Goal: Task Accomplishment & Management: Complete application form

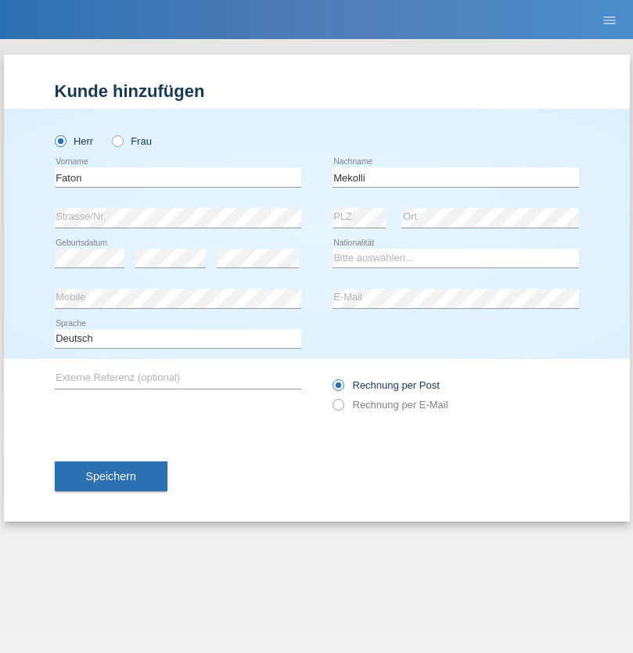
type input "Mekolli"
select select "XK"
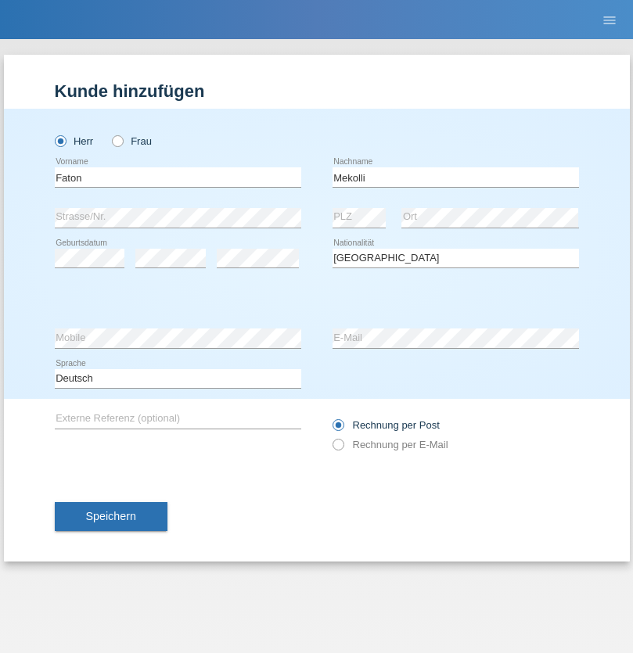
select select "C"
select select "07"
select select "10"
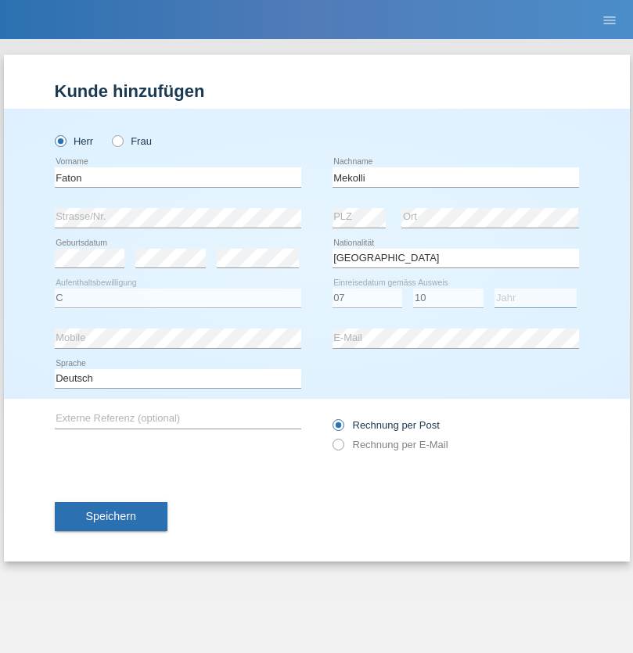
select select "1977"
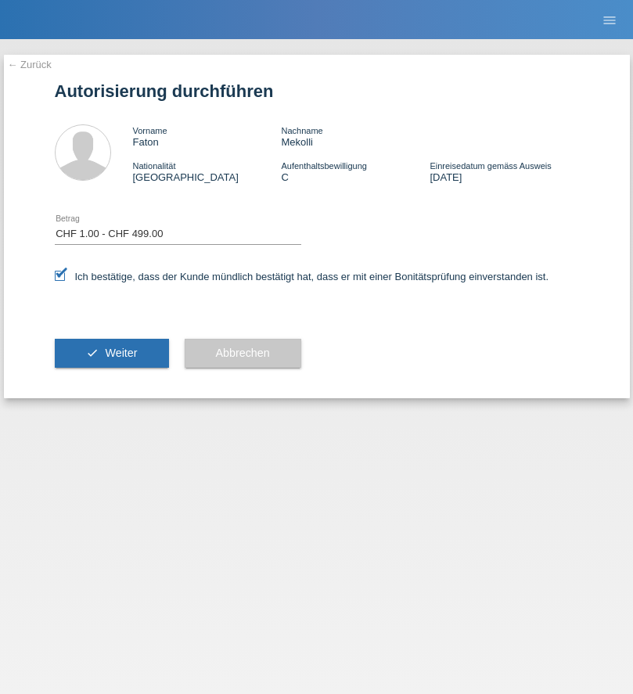
select select "1"
click at [111, 353] on span "Weiter" at bounding box center [121, 352] width 32 height 13
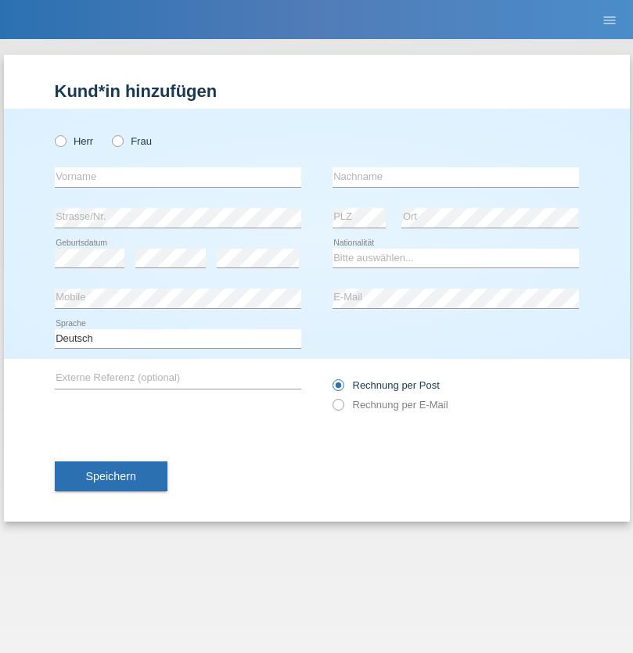
radio input "true"
click at [178, 177] on input "text" at bounding box center [178, 177] width 246 height 20
type input "Kamilji"
click at [455, 177] on input "text" at bounding box center [455, 177] width 246 height 20
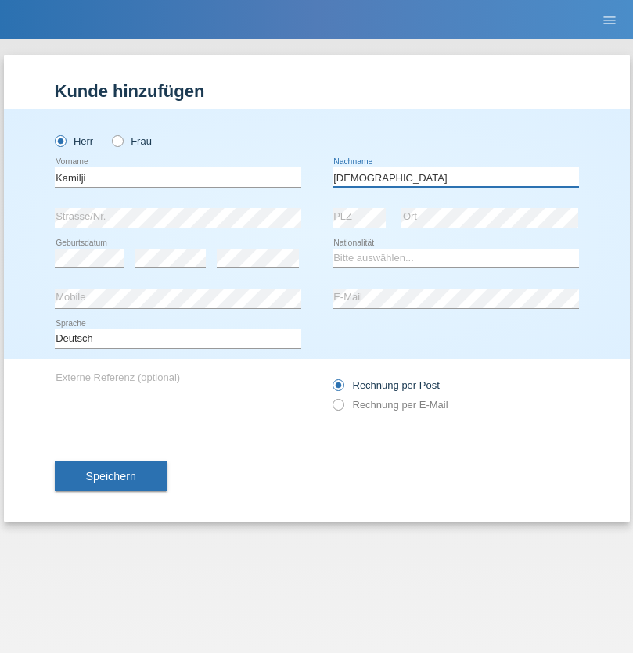
type input "[DEMOGRAPHIC_DATA]"
select select "MK"
select select "C"
select select "07"
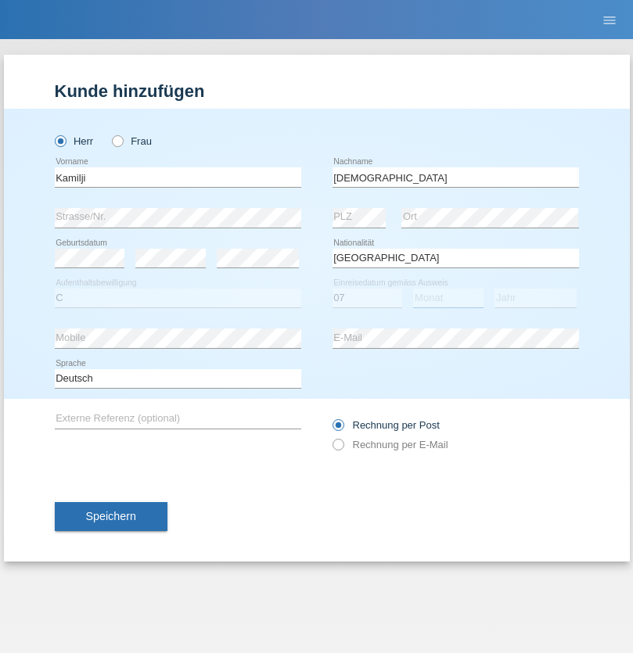
select select "08"
select select "2007"
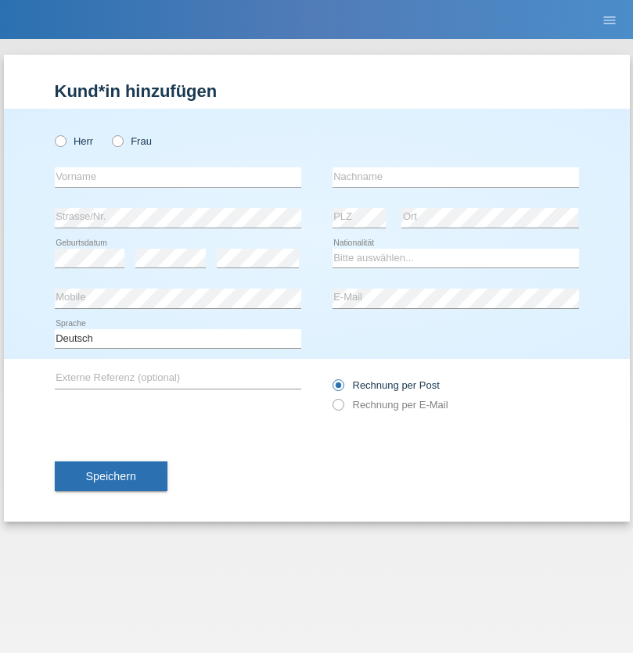
radio input "true"
click at [178, 177] on input "text" at bounding box center [178, 177] width 246 height 20
type input "Andrei"
click at [455, 177] on input "text" at bounding box center [455, 177] width 246 height 20
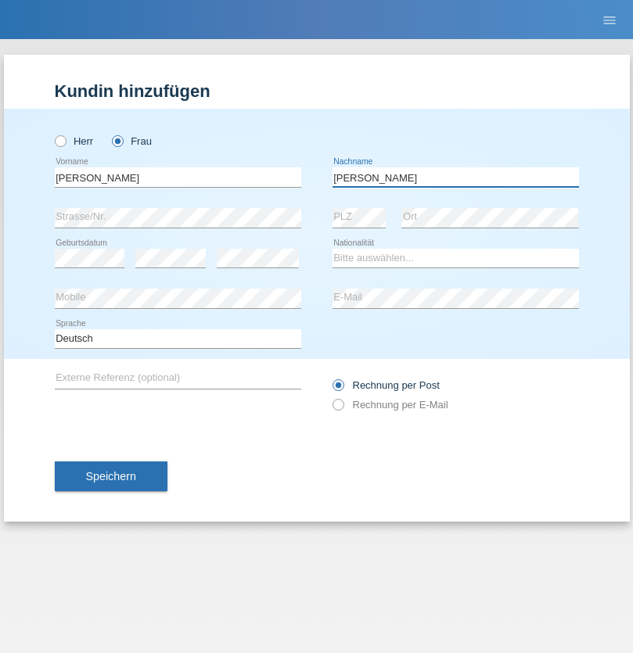
type input "Susana Mirabela"
select select "RO"
select select "C"
select select "10"
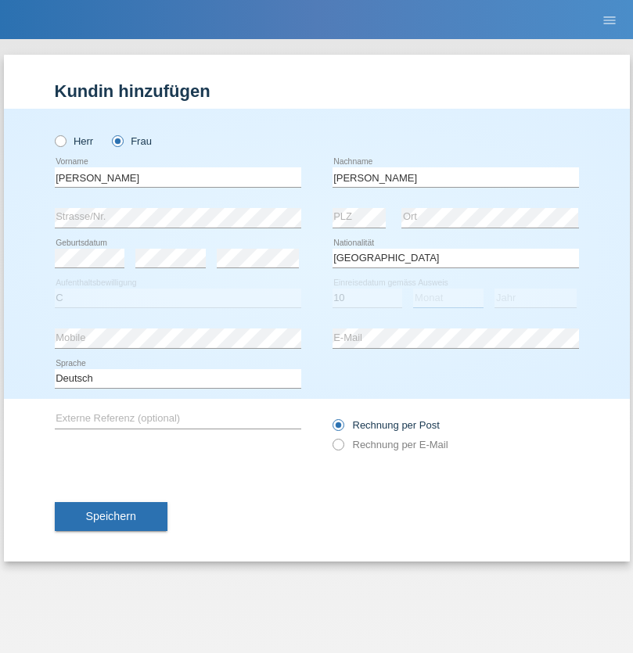
select select "11"
select select "2021"
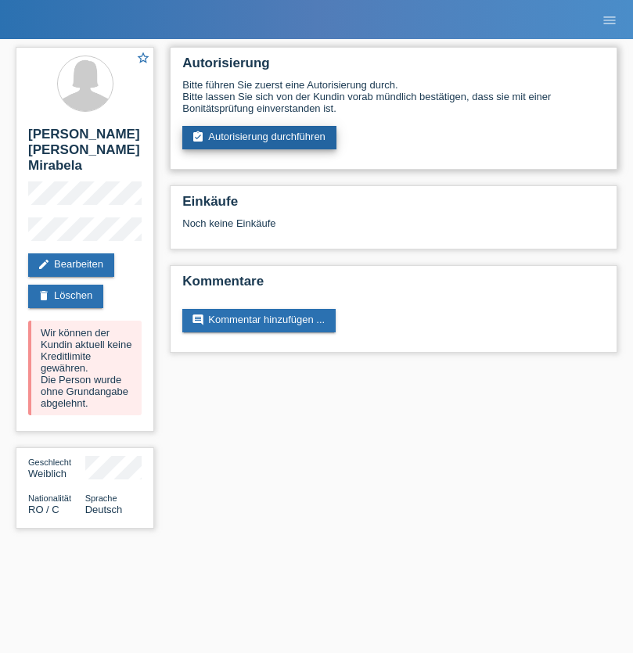
click at [260, 138] on link "assignment_turned_in Autorisierung durchführen" at bounding box center [259, 137] width 154 height 23
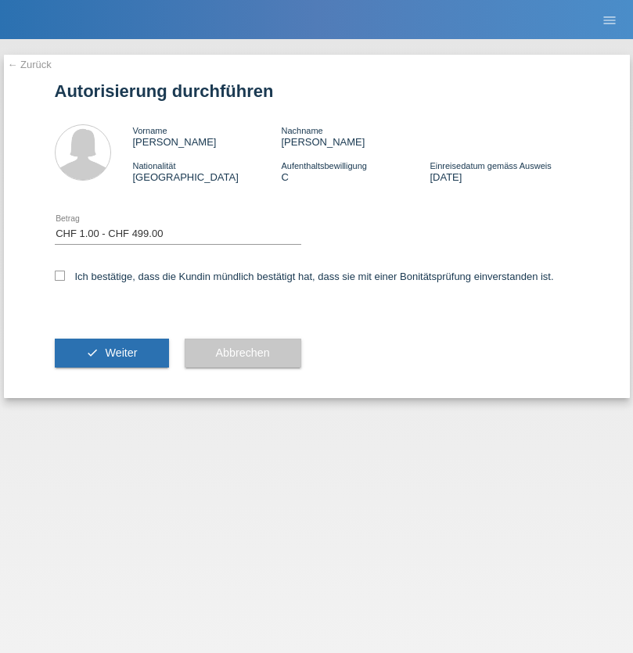
select select "1"
checkbox input "true"
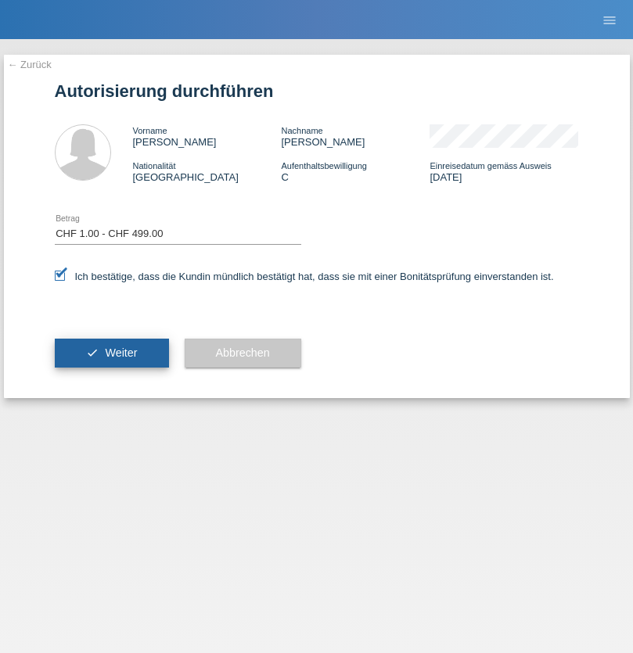
click at [111, 353] on span "Weiter" at bounding box center [121, 352] width 32 height 13
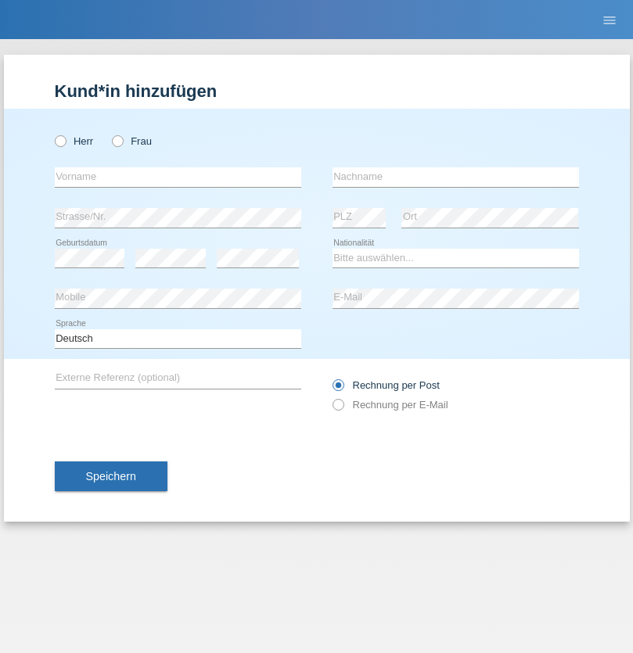
radio input "true"
click at [178, 177] on input "text" at bounding box center [178, 177] width 246 height 20
type input "[PERSON_NAME]"
click at [455, 177] on input "text" at bounding box center [455, 177] width 246 height 20
type input "Solda"
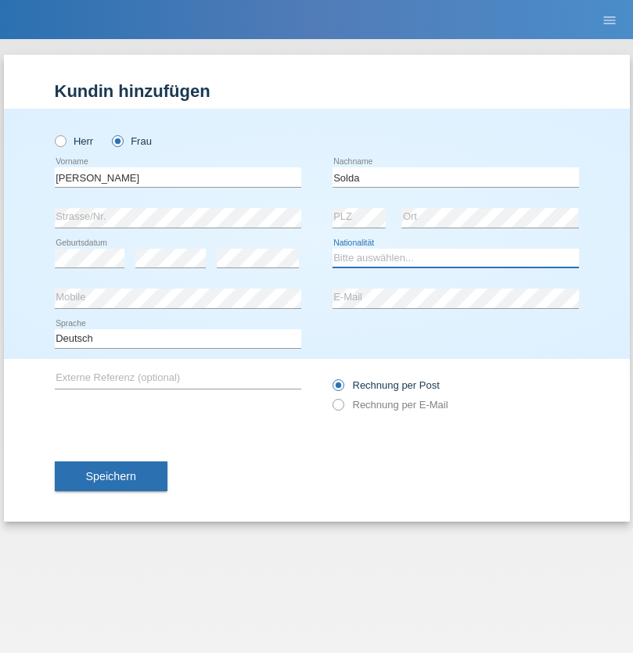
select select "IT"
select select "C"
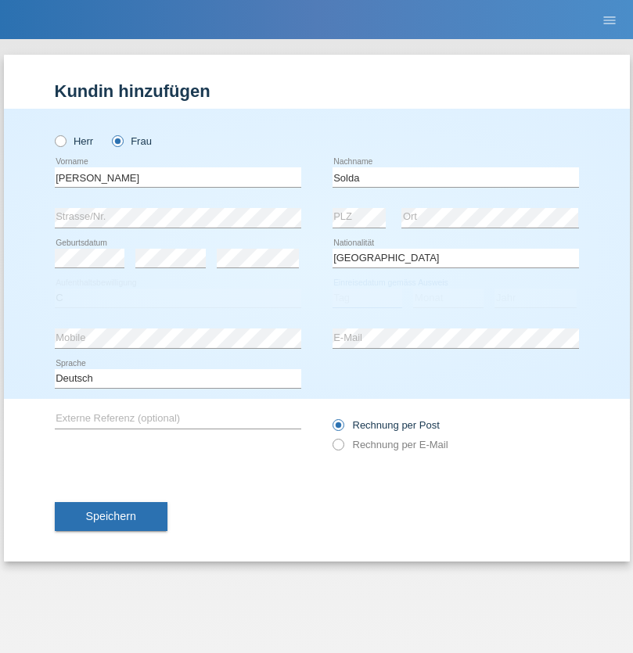
select select "04"
select select "11"
select select "2000"
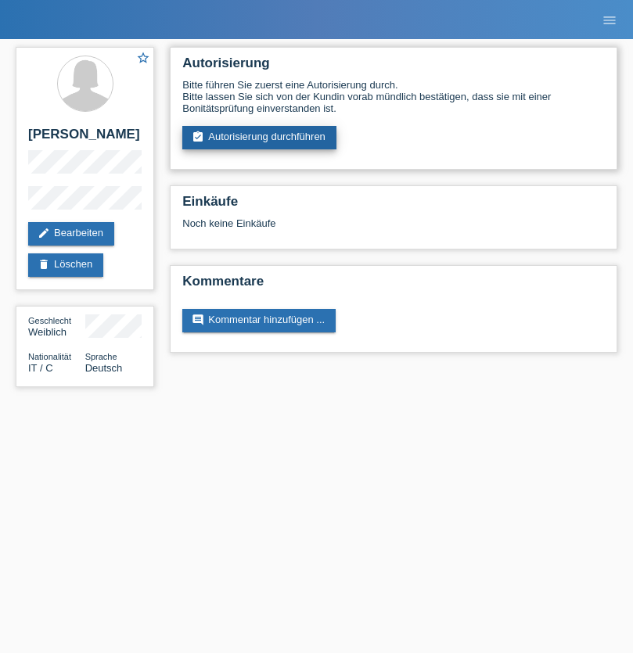
click at [260, 138] on link "assignment_turned_in Autorisierung durchführen" at bounding box center [259, 137] width 154 height 23
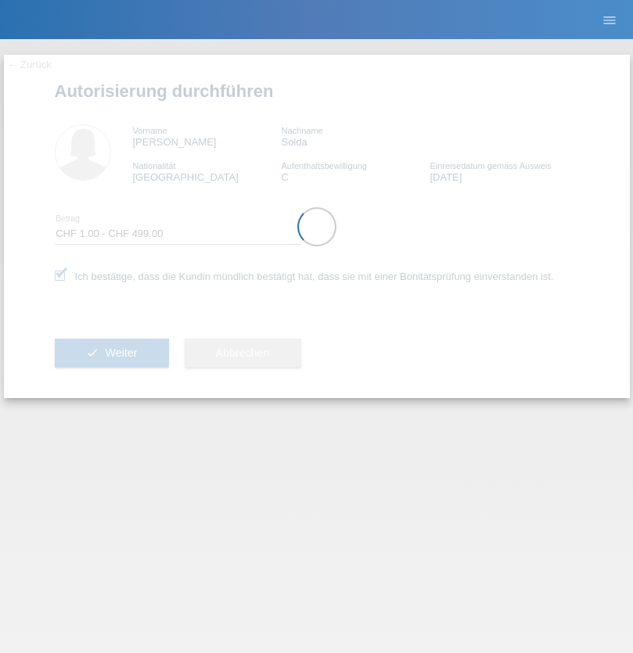
select select "1"
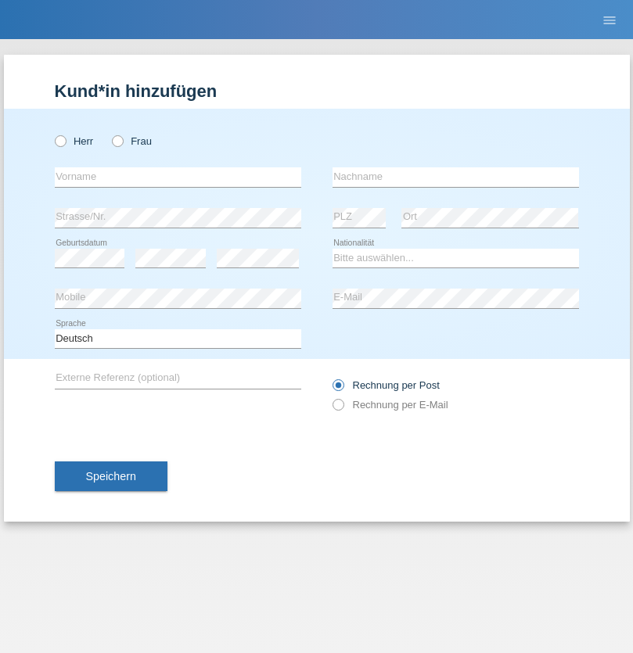
radio input "true"
click at [178, 177] on input "text" at bounding box center [178, 177] width 246 height 20
type input "[PERSON_NAME]"
click at [455, 177] on input "text" at bounding box center [455, 177] width 246 height 20
type input "Etoundy"
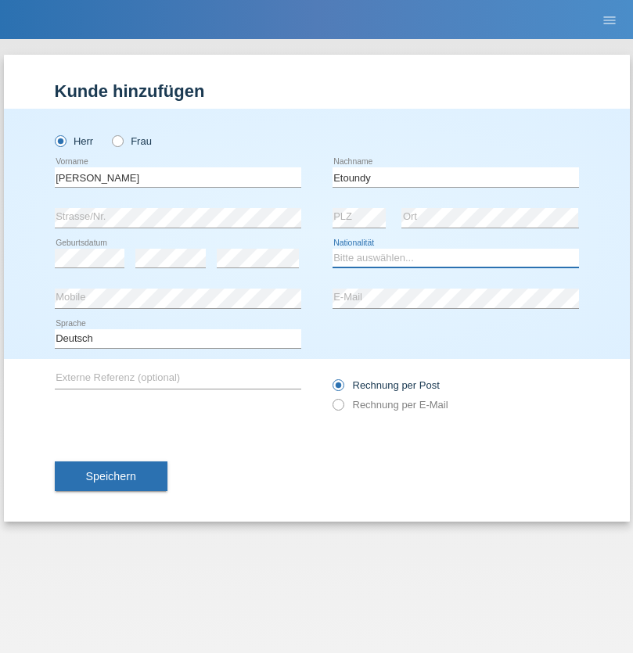
select select "CH"
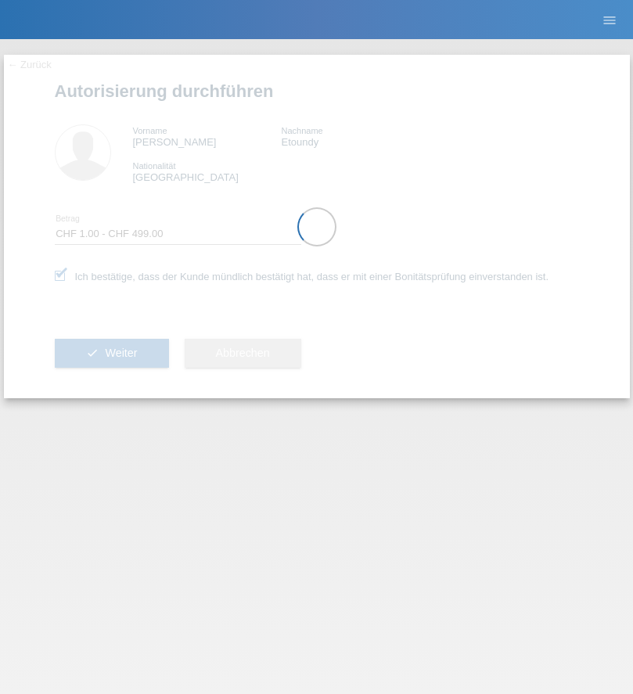
select select "1"
